Goal: Navigation & Orientation: Find specific page/section

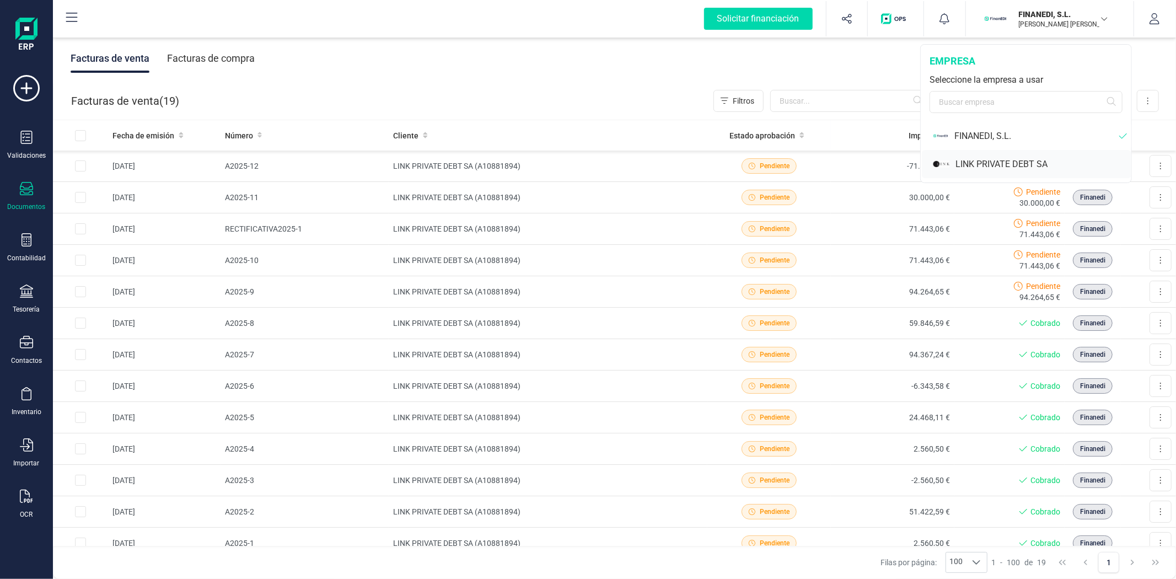
click at [1013, 162] on div "LINK PRIVATE DEBT SA" at bounding box center [1043, 164] width 176 height 13
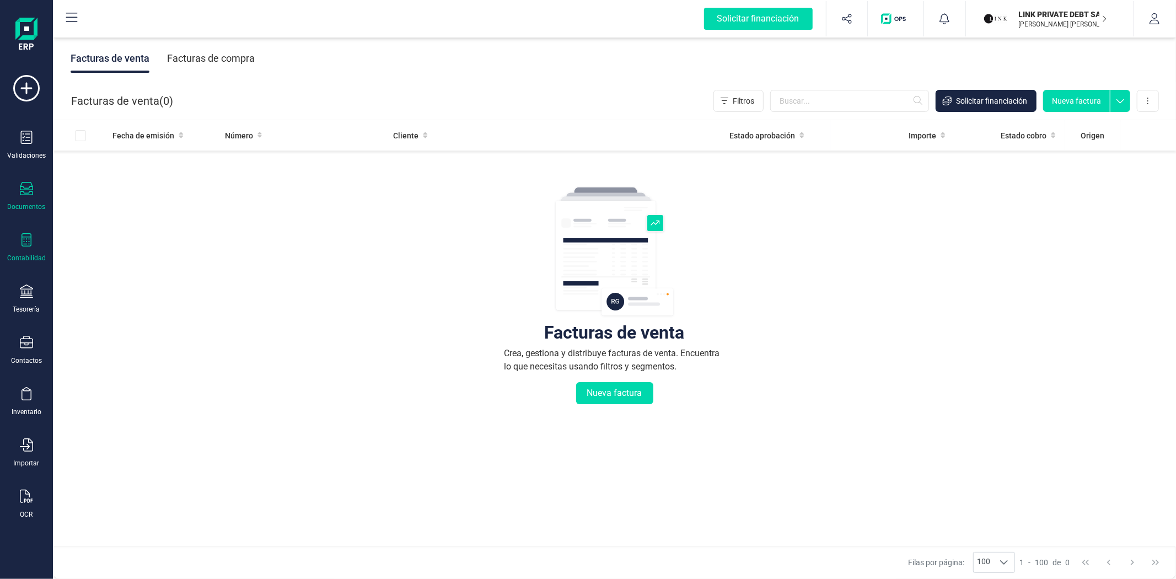
click at [23, 241] on icon at bounding box center [26, 239] width 13 height 13
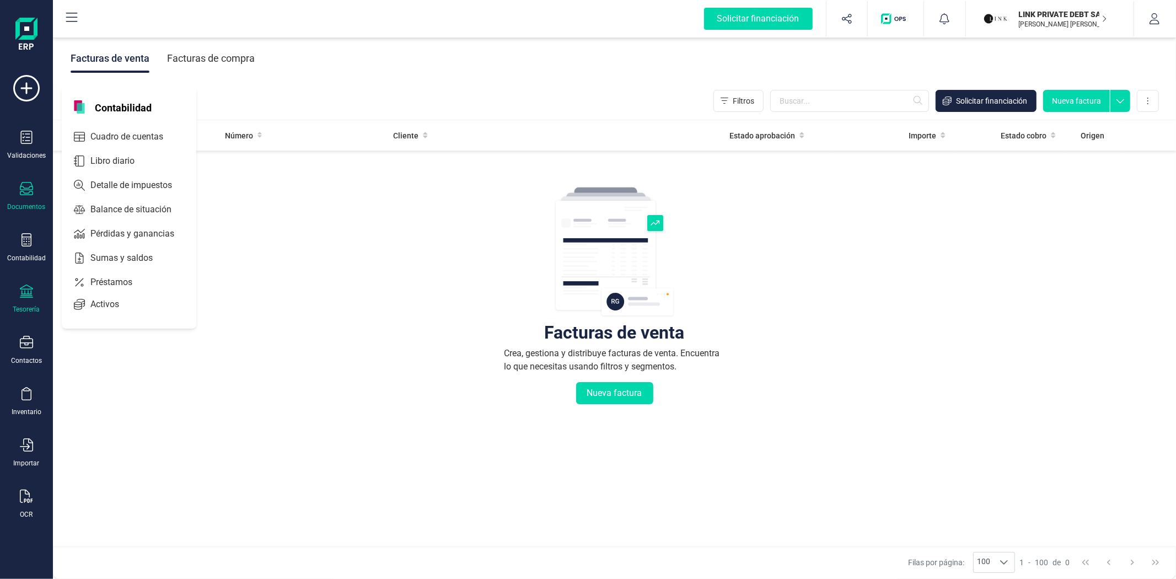
click at [30, 294] on icon at bounding box center [26, 290] width 13 height 13
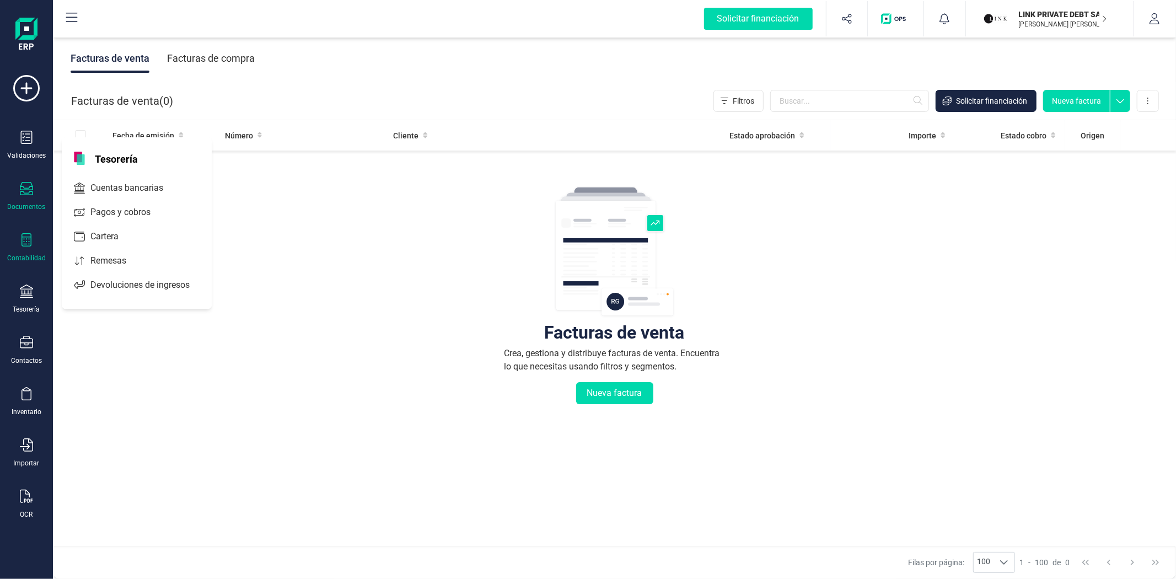
click at [15, 257] on div "Contabilidad" at bounding box center [26, 258] width 39 height 9
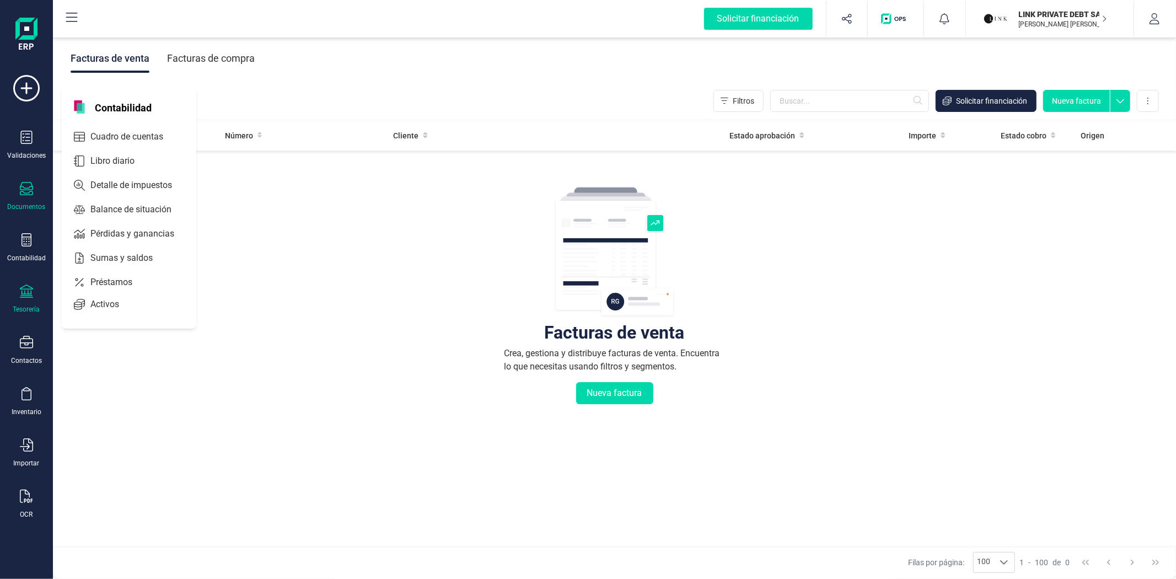
click at [28, 288] on icon at bounding box center [26, 290] width 13 height 13
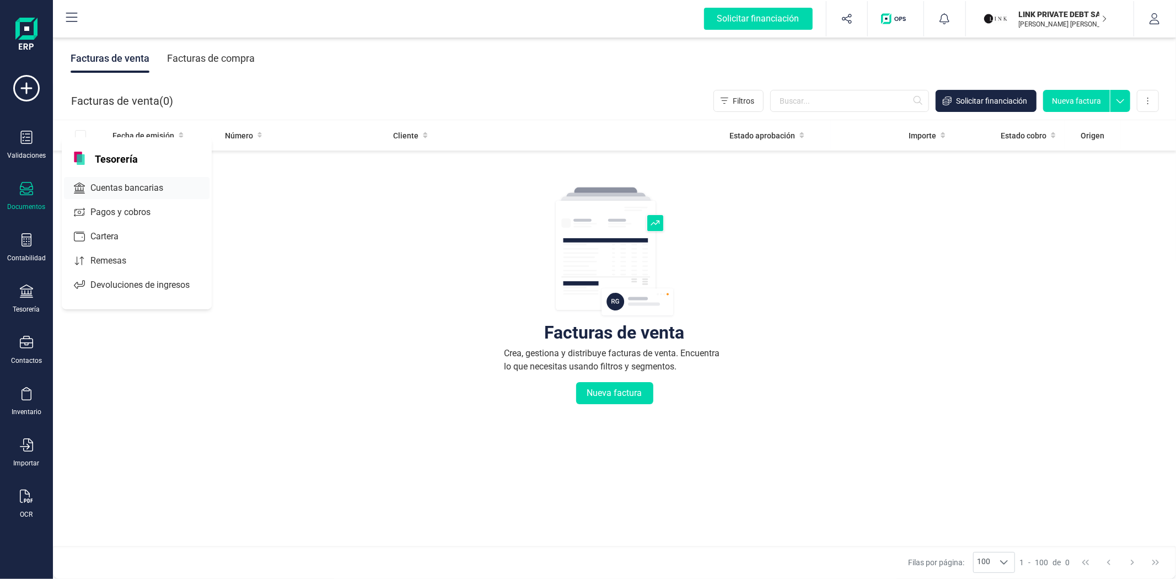
click at [135, 190] on span "Cuentas bancarias" at bounding box center [134, 187] width 97 height 13
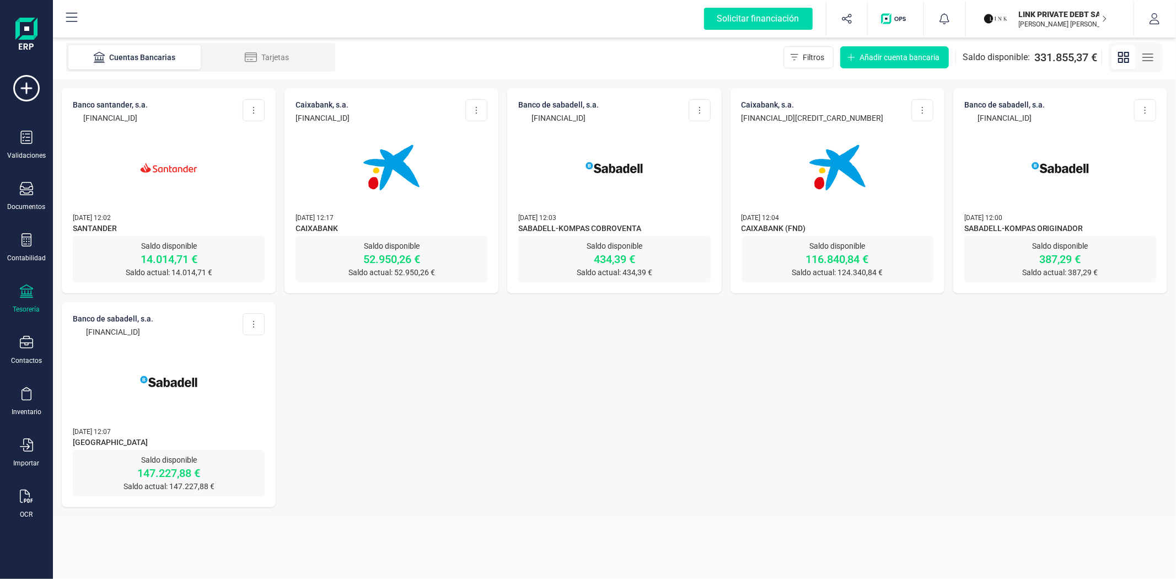
click at [842, 212] on img at bounding box center [837, 167] width 93 height 93
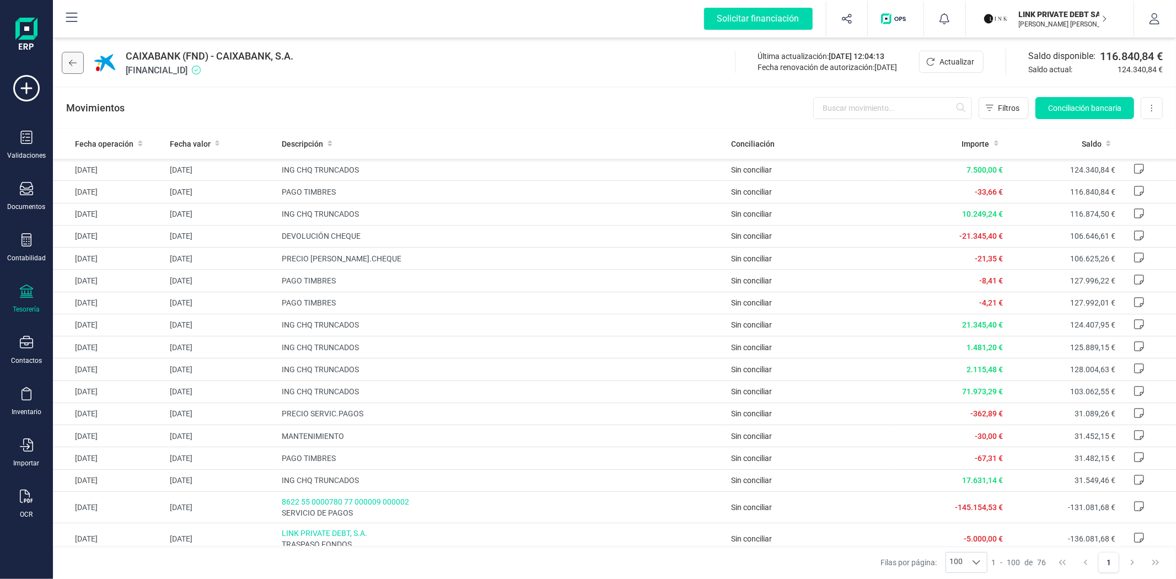
click at [75, 63] on icon at bounding box center [73, 63] width 8 height 7
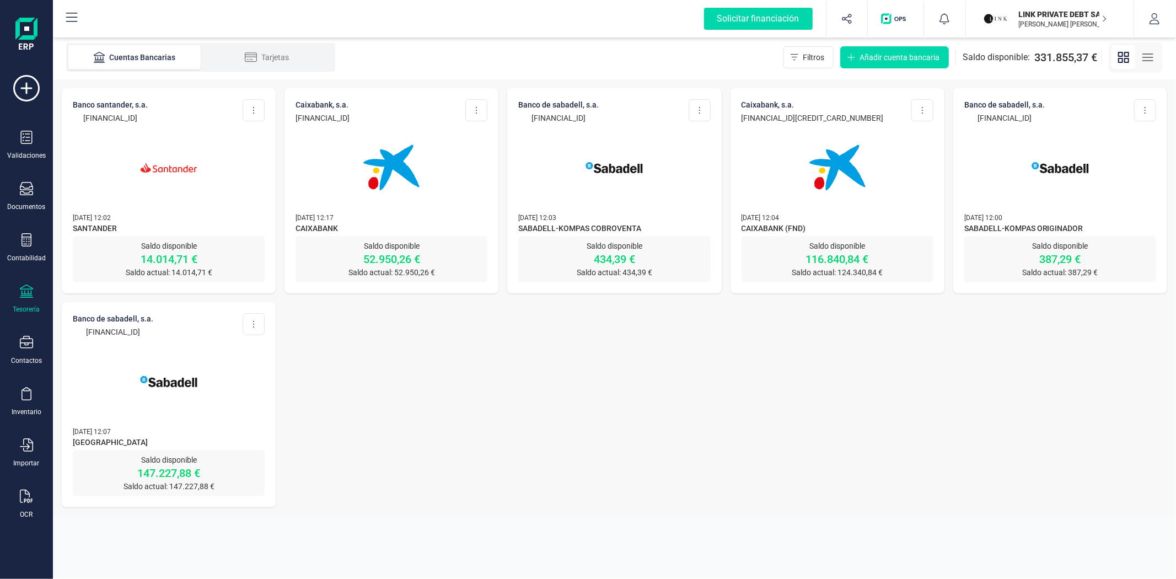
click at [442, 465] on div "BANCO SANTANDER, S.A. [FINANCIAL_ID] Editar cuenta Actualizar Desconectar cuent…" at bounding box center [614, 297] width 1123 height 437
click at [591, 479] on div "BANCO SANTANDER, S.A. [FINANCIAL_ID] Editar cuenta Actualizar Desconectar cuent…" at bounding box center [614, 297] width 1123 height 437
click at [578, 469] on div "BANCO SANTANDER, S.A. [FINANCIAL_ID] Editar cuenta Actualizar Desconectar cuent…" at bounding box center [614, 297] width 1123 height 437
click at [472, 453] on div "BANCO SANTANDER, S.A. [FINANCIAL_ID] Editar cuenta Actualizar Desconectar cuent…" at bounding box center [614, 297] width 1123 height 437
click at [896, 24] on img "button" at bounding box center [895, 18] width 29 height 11
